Goal: Navigation & Orientation: Find specific page/section

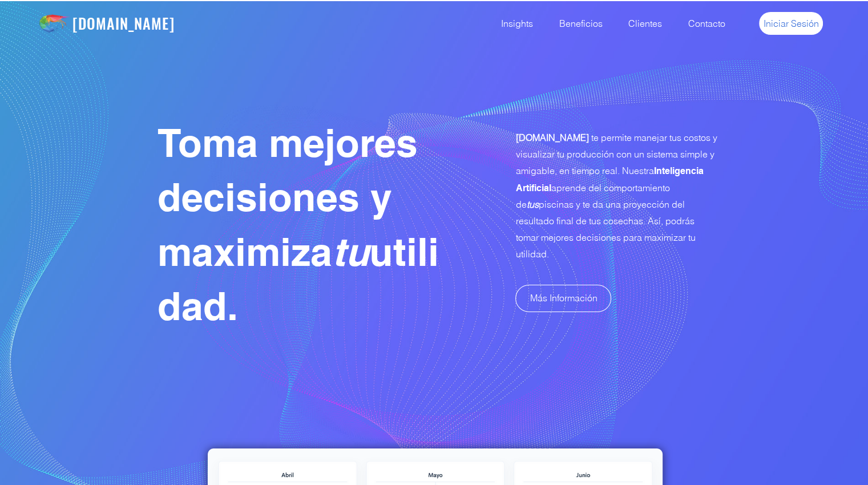
click at [794, 25] on span "Iniciar Sesión" at bounding box center [790, 23] width 55 height 13
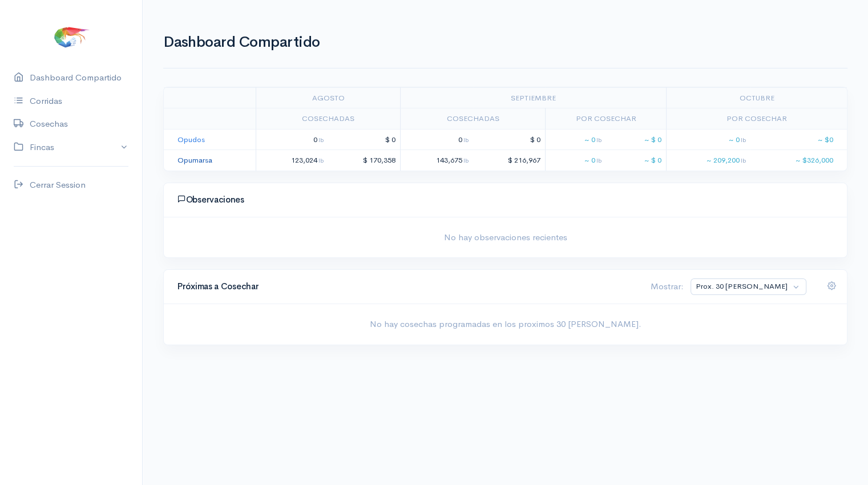
click at [201, 163] on link "Opumarsa" at bounding box center [194, 160] width 35 height 10
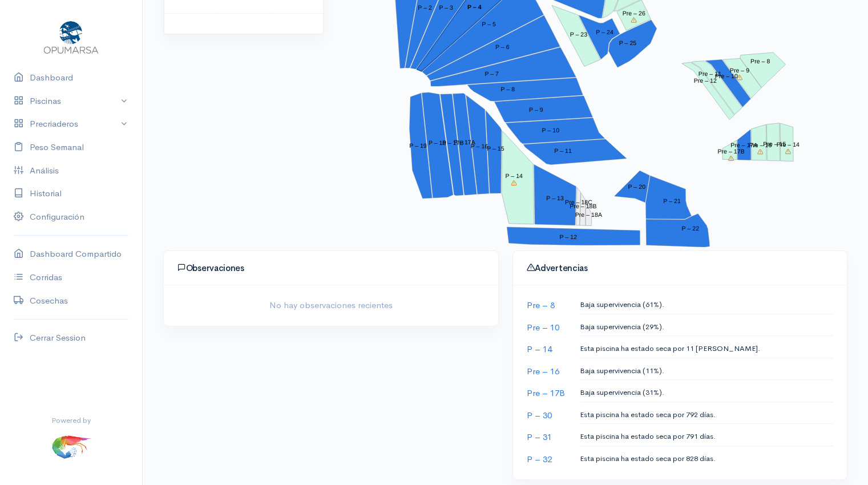
scroll to position [290, 0]
